Goal: Communication & Community: Answer question/provide support

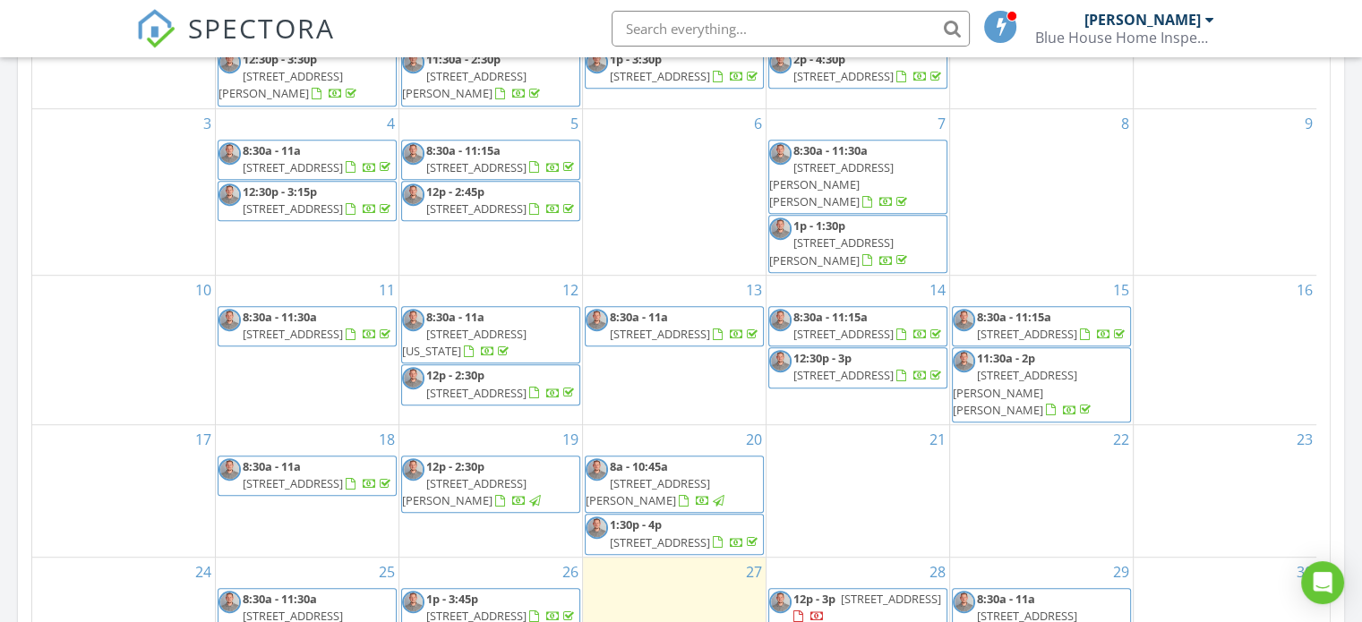
scroll to position [68, 0]
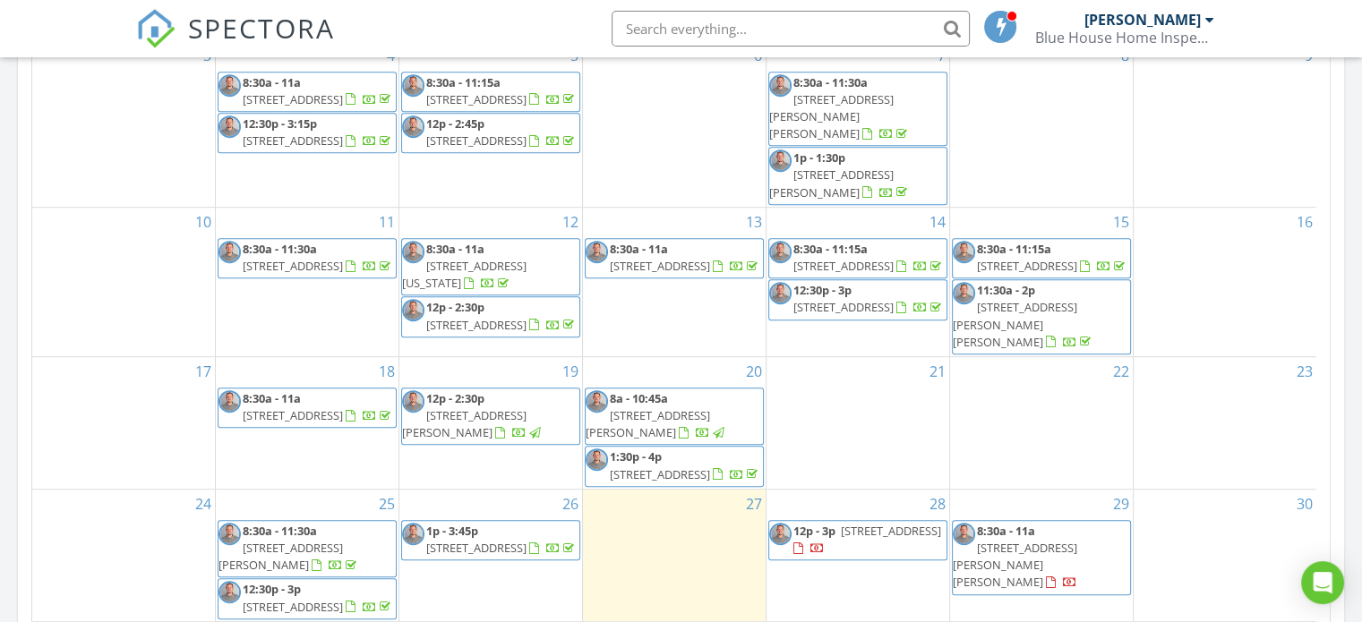
click at [1007, 530] on span "8:30a - 11a" at bounding box center [1006, 531] width 58 height 16
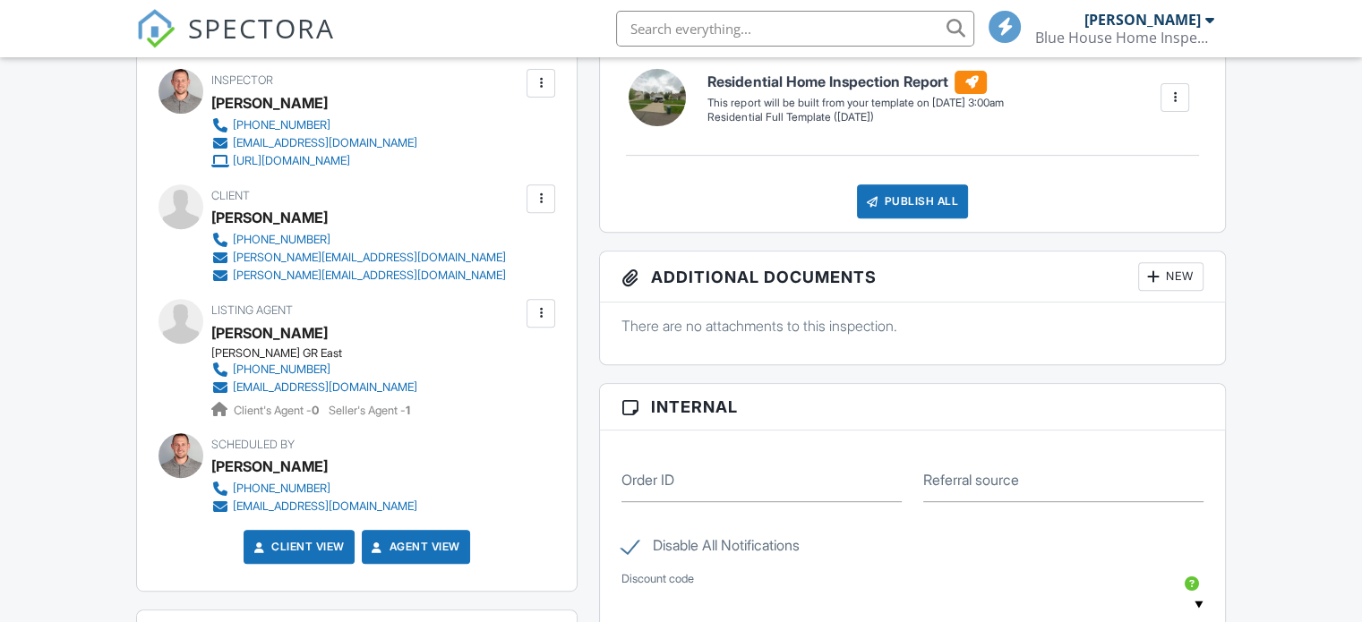
click at [536, 192] on div at bounding box center [541, 199] width 18 height 18
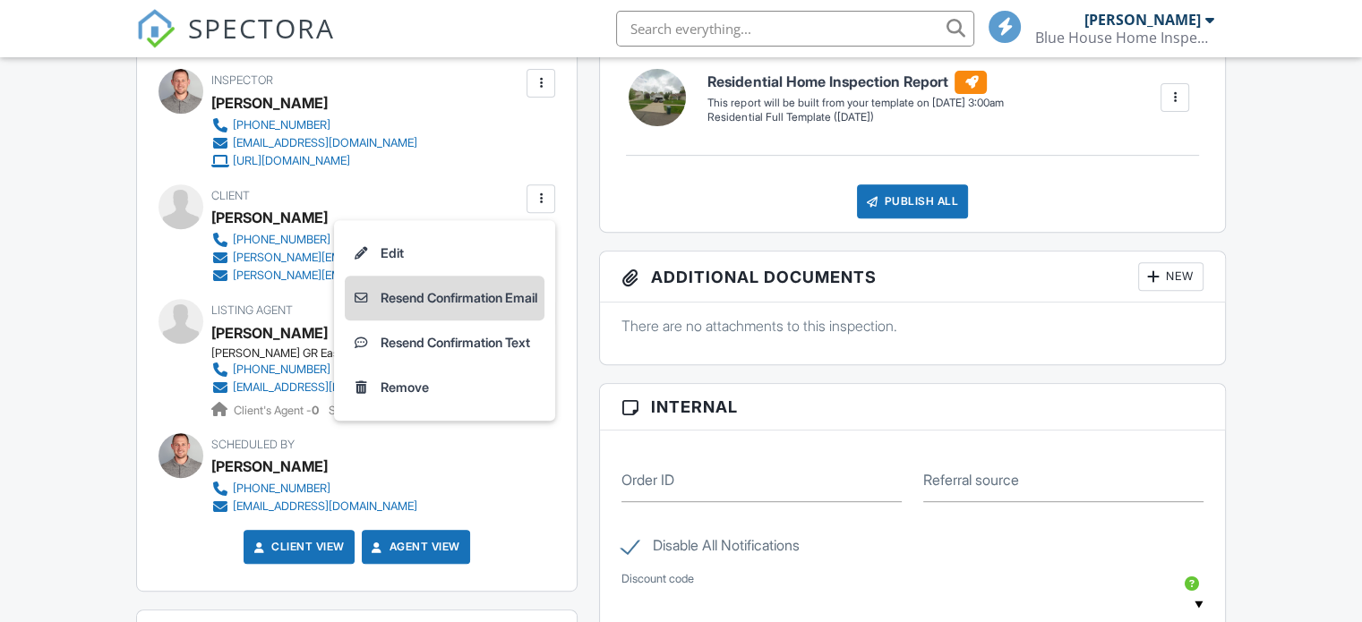
click at [458, 297] on li "Resend Confirmation Email" at bounding box center [445, 298] width 200 height 45
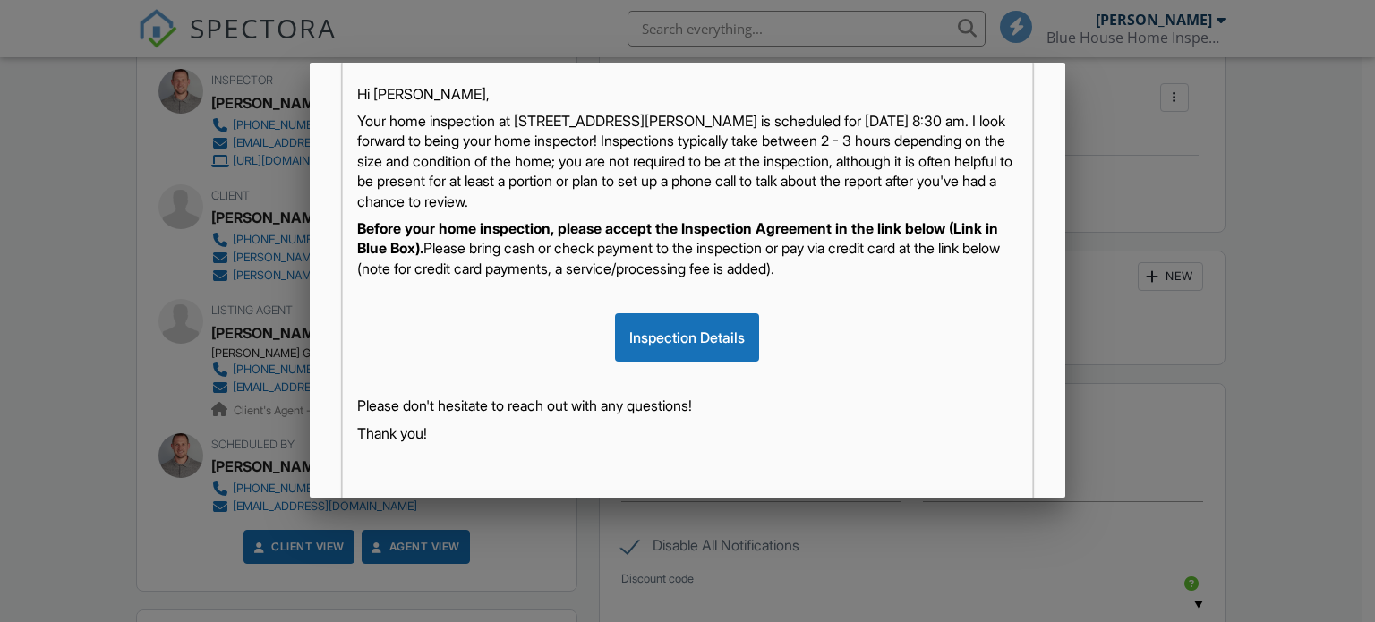
scroll to position [319, 0]
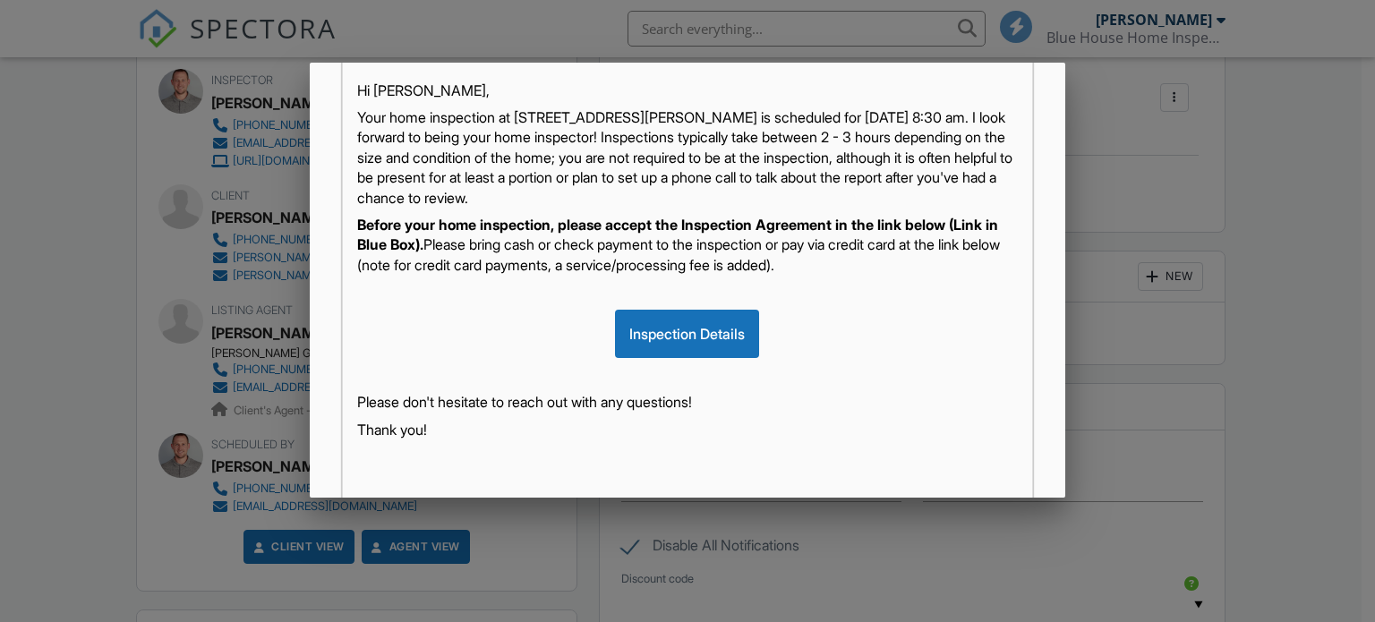
click at [881, 133] on p "Your home inspection at [STREET_ADDRESS][PERSON_NAME] is scheduled for [DATE] 8…" at bounding box center [688, 157] width 662 height 100
click at [763, 193] on p "Your home inspection at 8448 Tucker Ct is scheduled for 08/29/2025 at 8:30 am. …" at bounding box center [688, 157] width 662 height 100
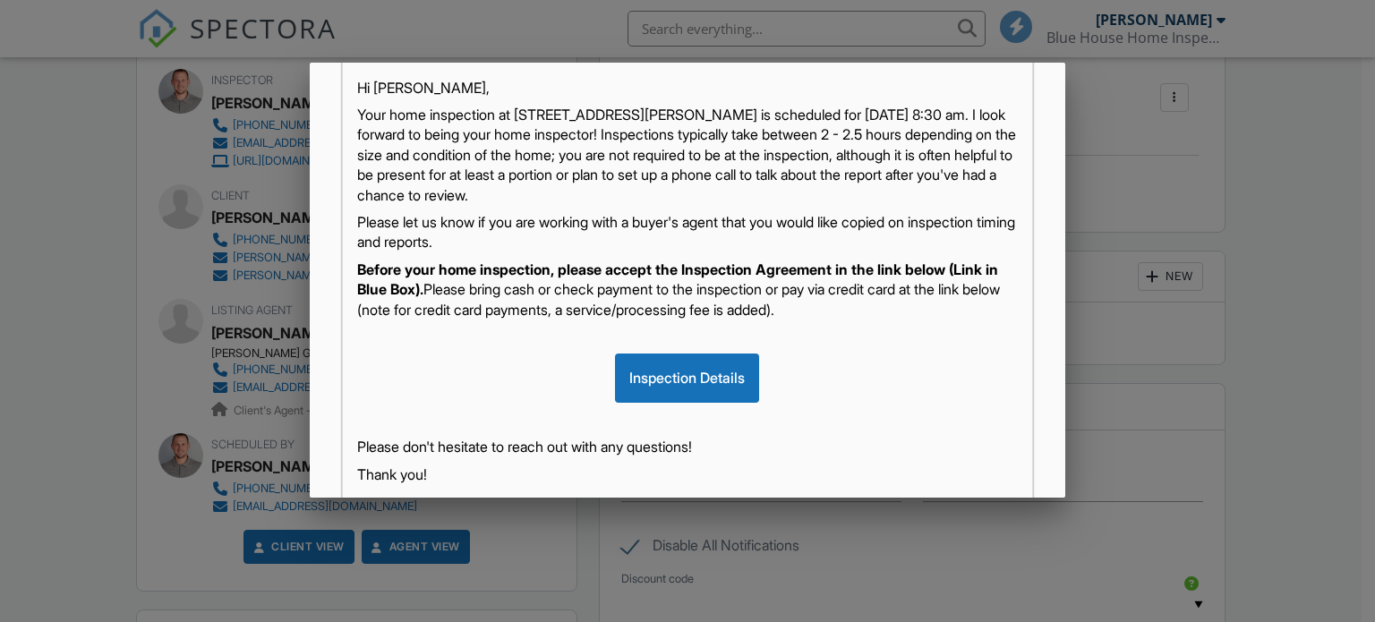
scroll to position [444, 0]
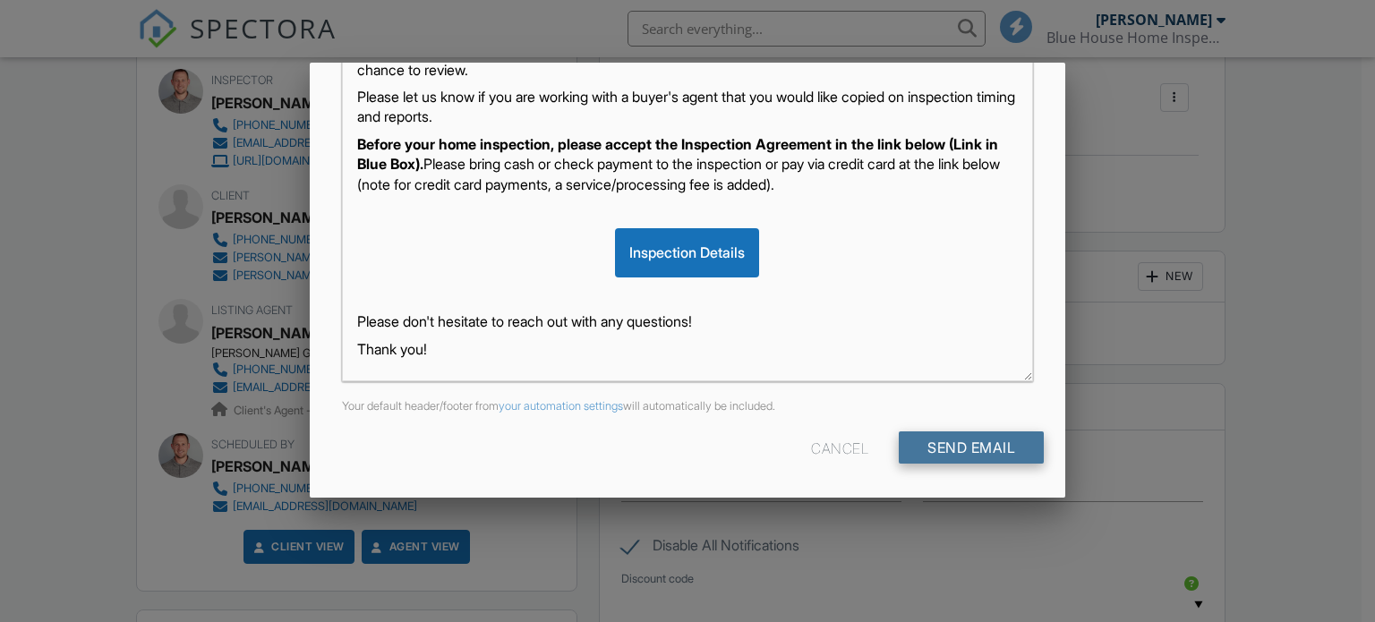
click at [948, 443] on input "Send Email" at bounding box center [971, 448] width 145 height 32
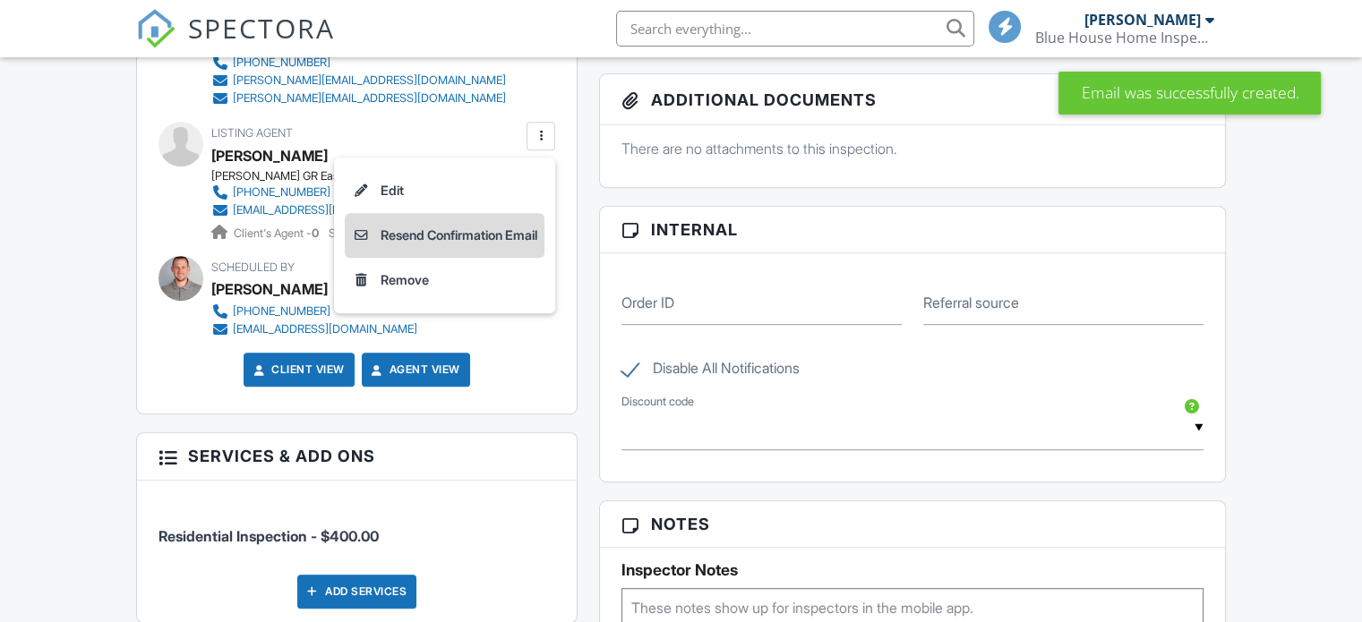
click at [412, 237] on li "Resend Confirmation Email" at bounding box center [445, 235] width 200 height 45
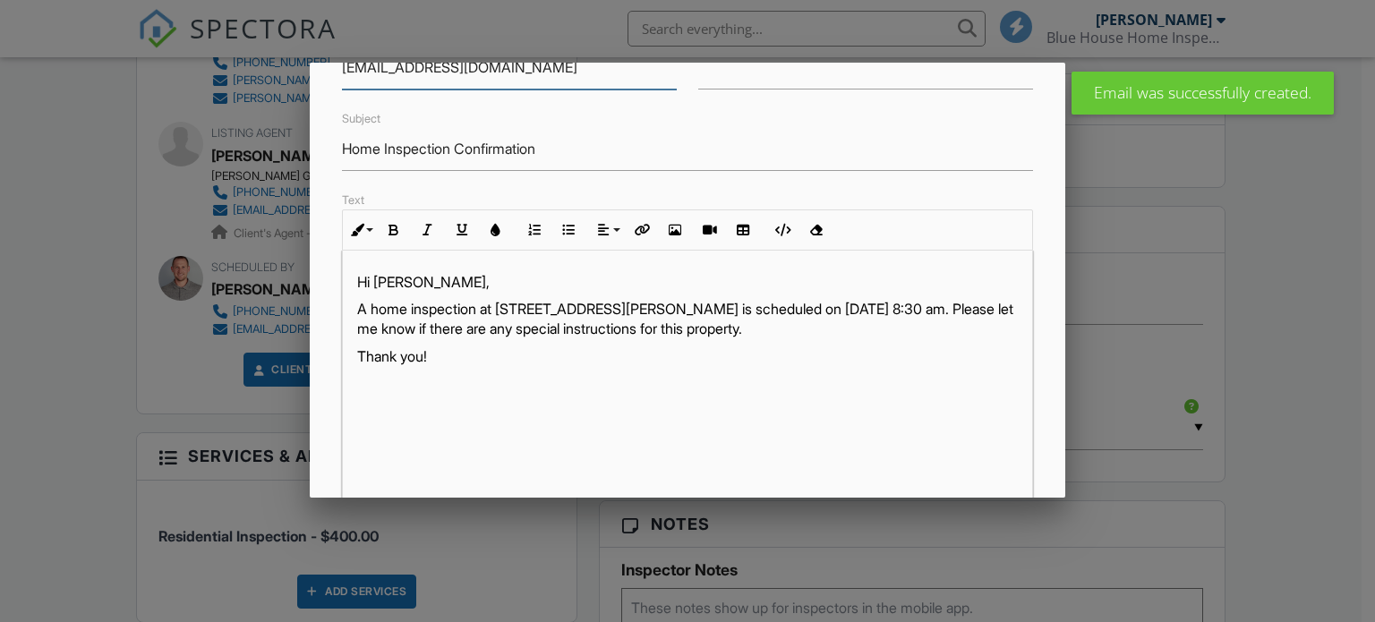
scroll to position [134, 0]
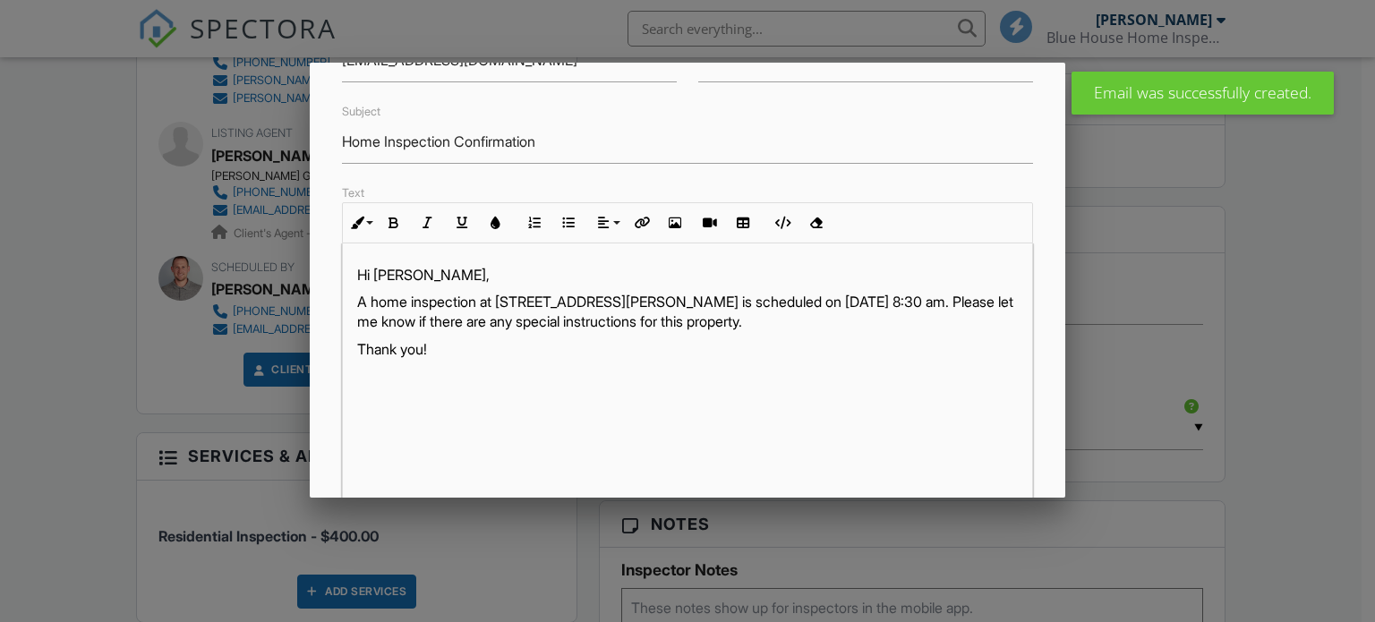
click at [672, 339] on p "A home inspection at [STREET_ADDRESS][PERSON_NAME] is scheduled on [DATE] 8:30 …" at bounding box center [688, 349] width 662 height 20
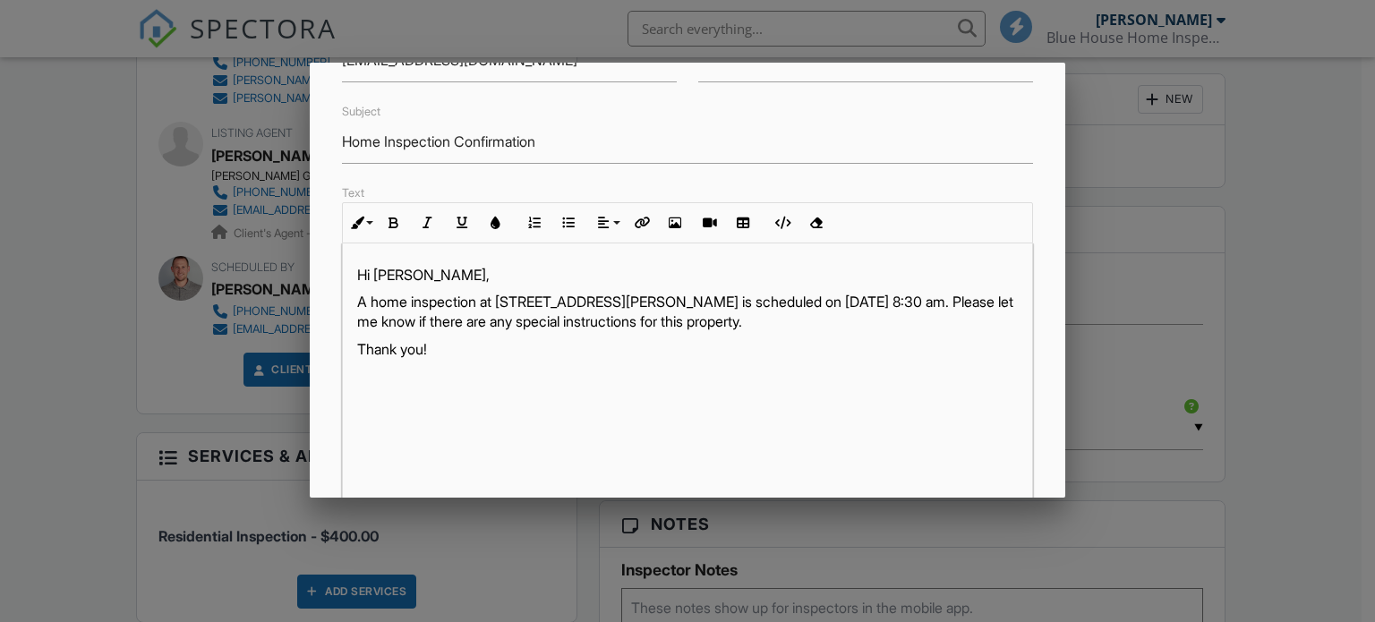
click at [725, 293] on p "A home inspection at 8448 Tucker Ct, Jenison, MI 49428 is scheduled on 08/29/20…" at bounding box center [688, 312] width 662 height 40
click at [447, 265] on p "Hi [PERSON_NAME]," at bounding box center [688, 275] width 662 height 20
click at [447, 265] on p "Hi Garrett Gamble," at bounding box center [688, 275] width 662 height 20
click at [475, 300] on p "A home inspection at 8448 Tucker Ct, Jenison is scheduled on 08/29/2025 at 8:30…" at bounding box center [688, 312] width 662 height 40
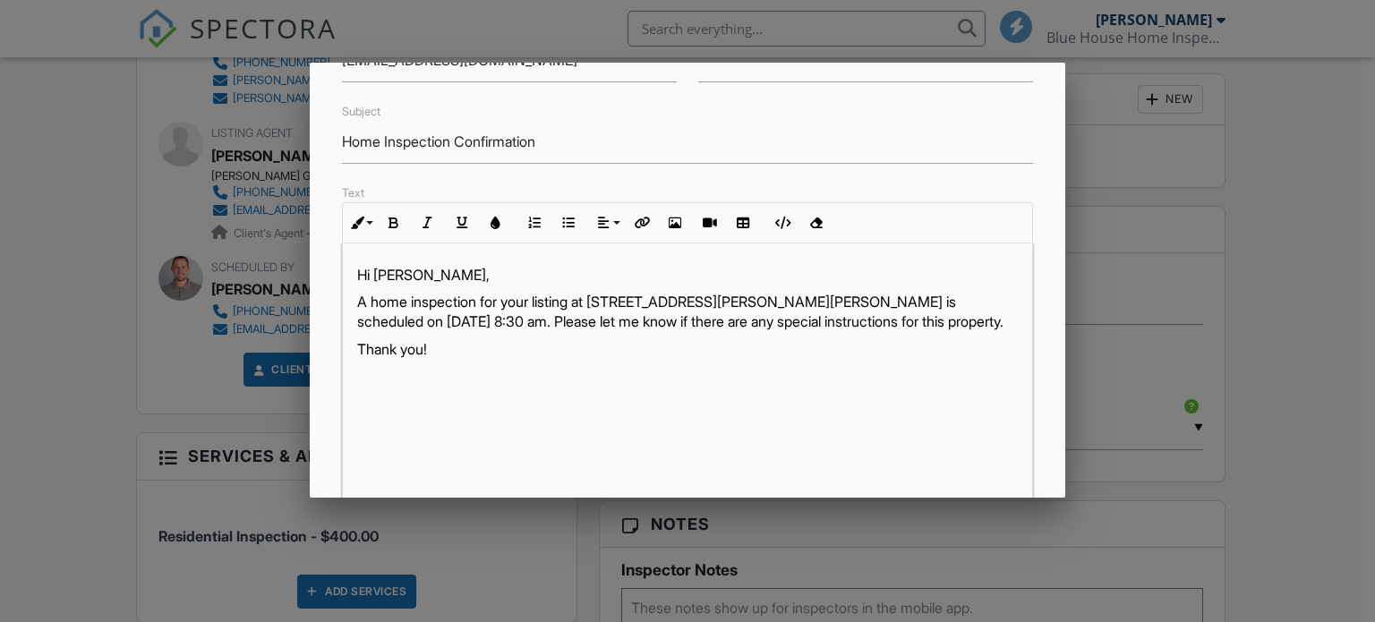
scroll to position [444, 0]
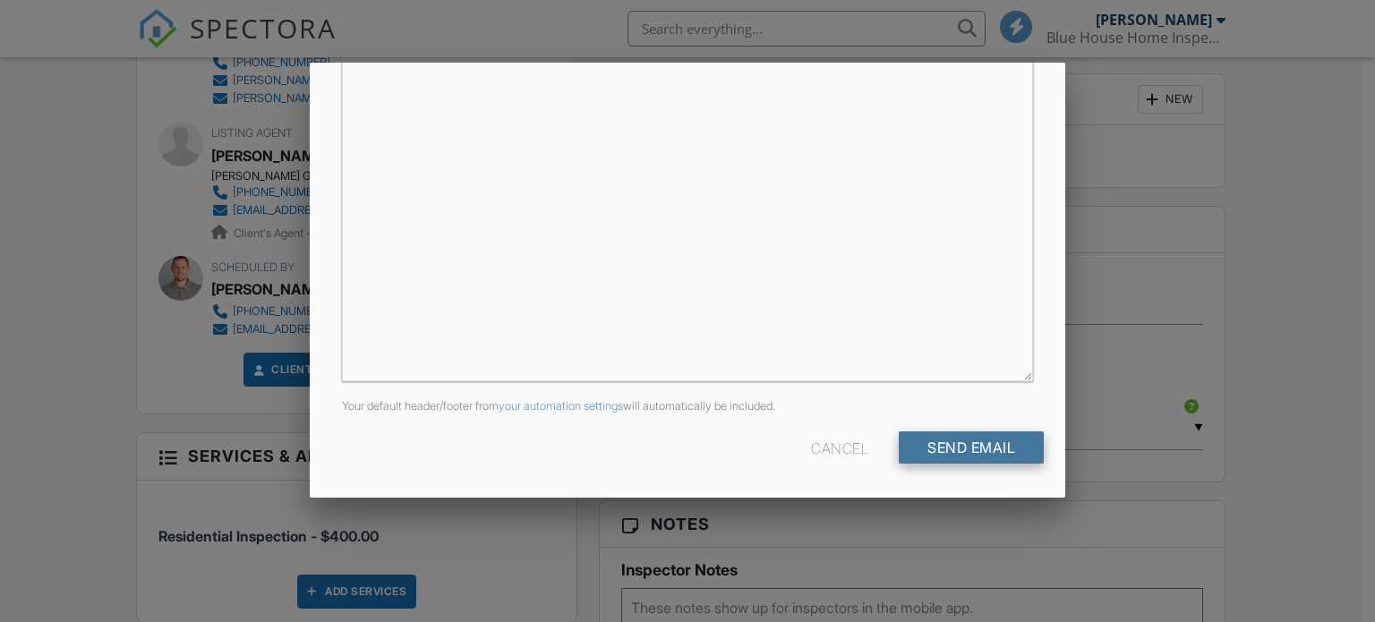
click at [907, 432] on input "Send Email" at bounding box center [971, 448] width 145 height 32
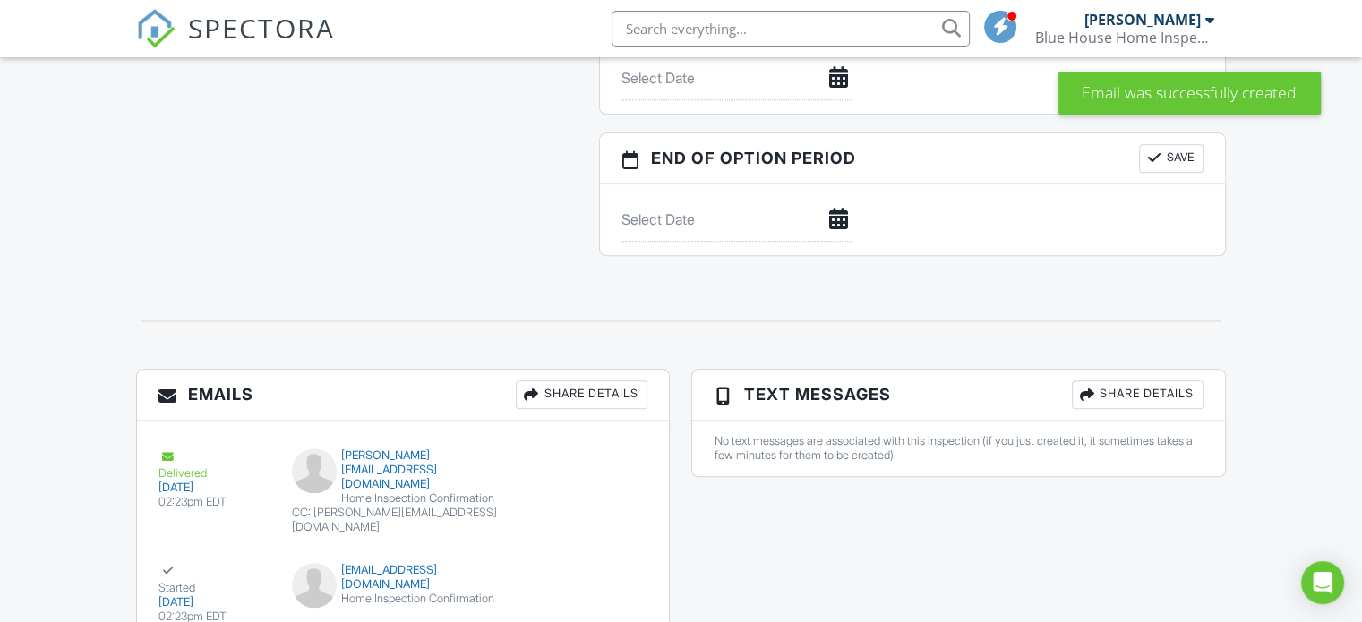
scroll to position [1979, 0]
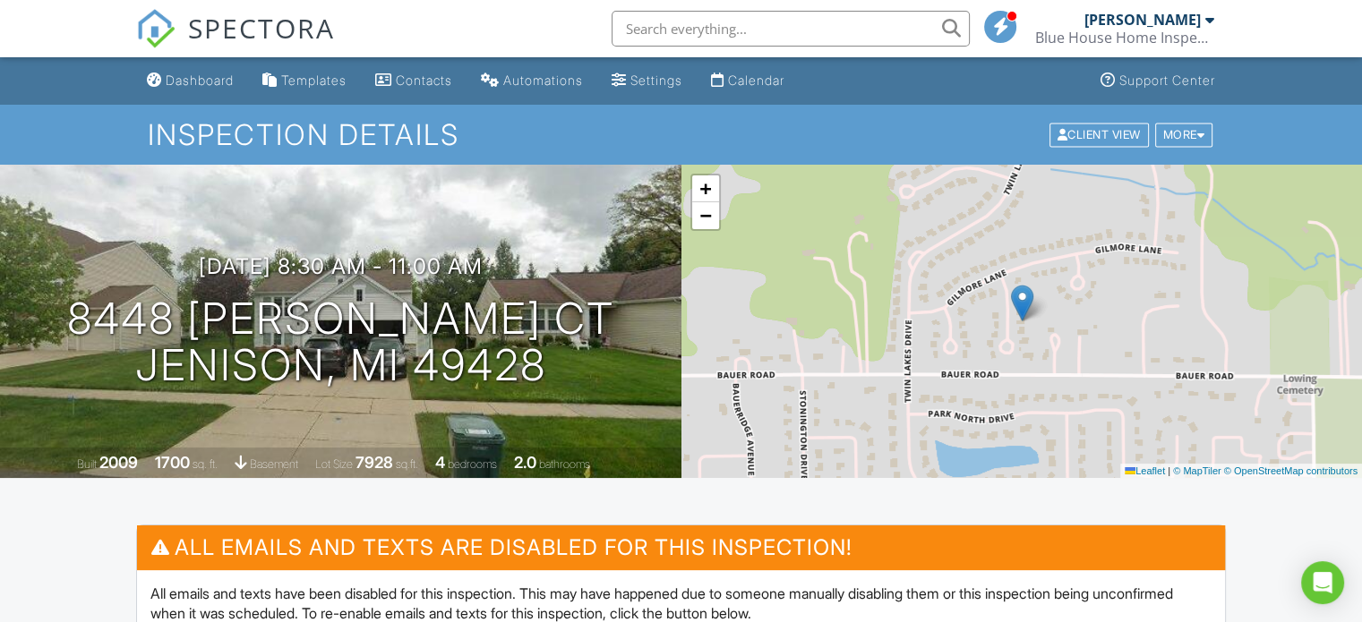
click at [171, 57] on div "SPECTORA" at bounding box center [235, 28] width 199 height 57
click at [186, 78] on div "Dashboard" at bounding box center [200, 80] width 68 height 15
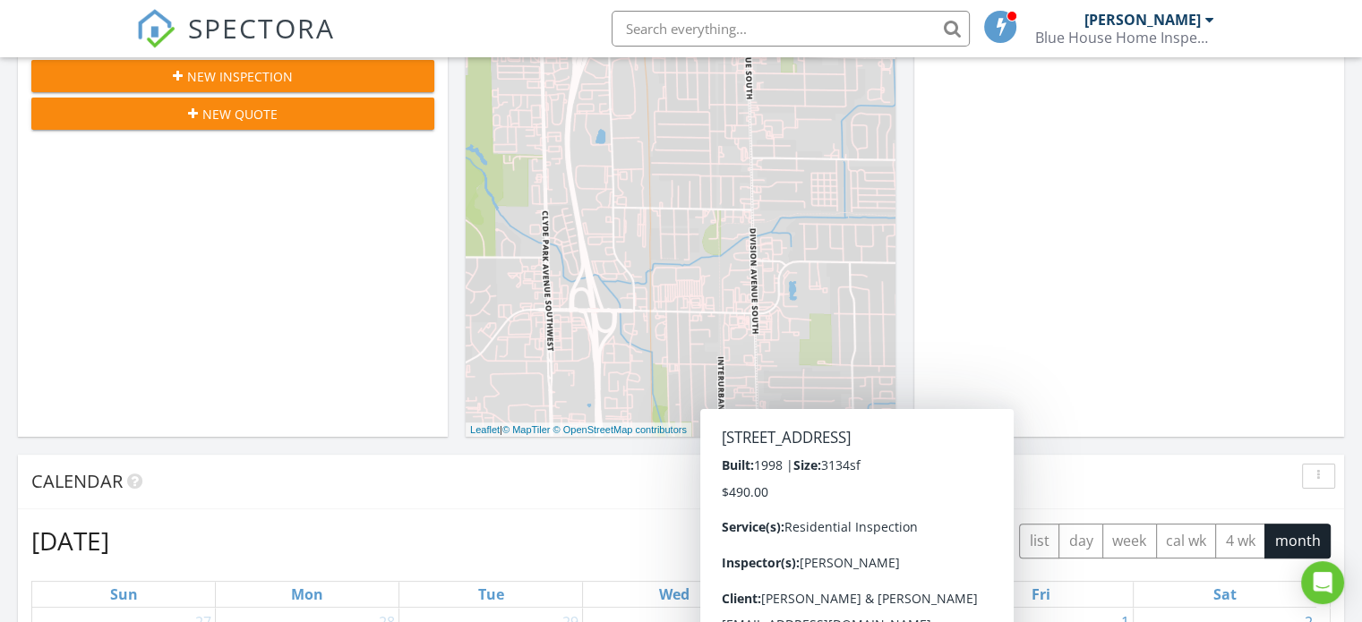
scroll to position [304, 0]
